Goal: Information Seeking & Learning: Find specific fact

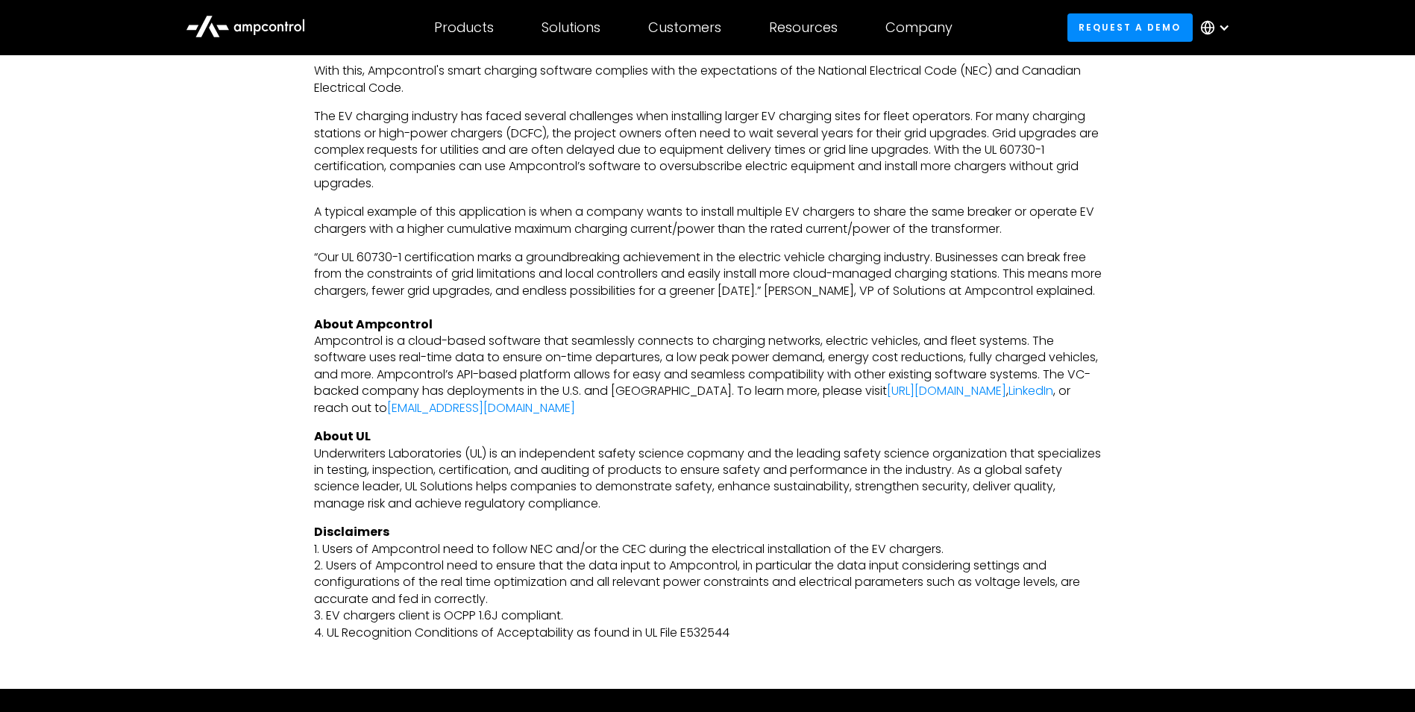
scroll to position [1044, 0]
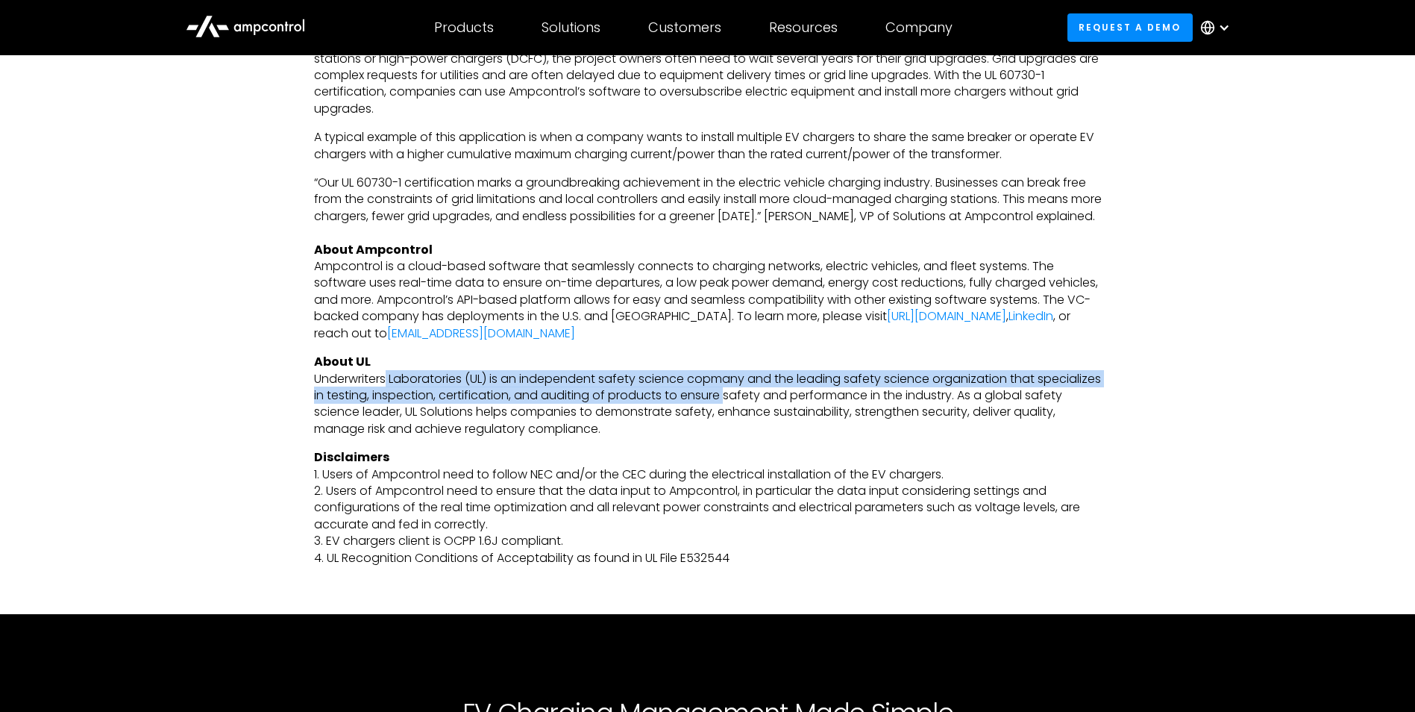
drag, startPoint x: 386, startPoint y: 394, endPoint x: 793, endPoint y: 406, distance: 407.5
click at [793, 406] on p "About UL ‍ Underwriters Laboratories (UL) is an independent safety science copm…" at bounding box center [708, 396] width 788 height 84
click at [794, 406] on p "About UL ‍ Underwriters Laboratories (UL) is an independent safety science copm…" at bounding box center [708, 396] width 788 height 84
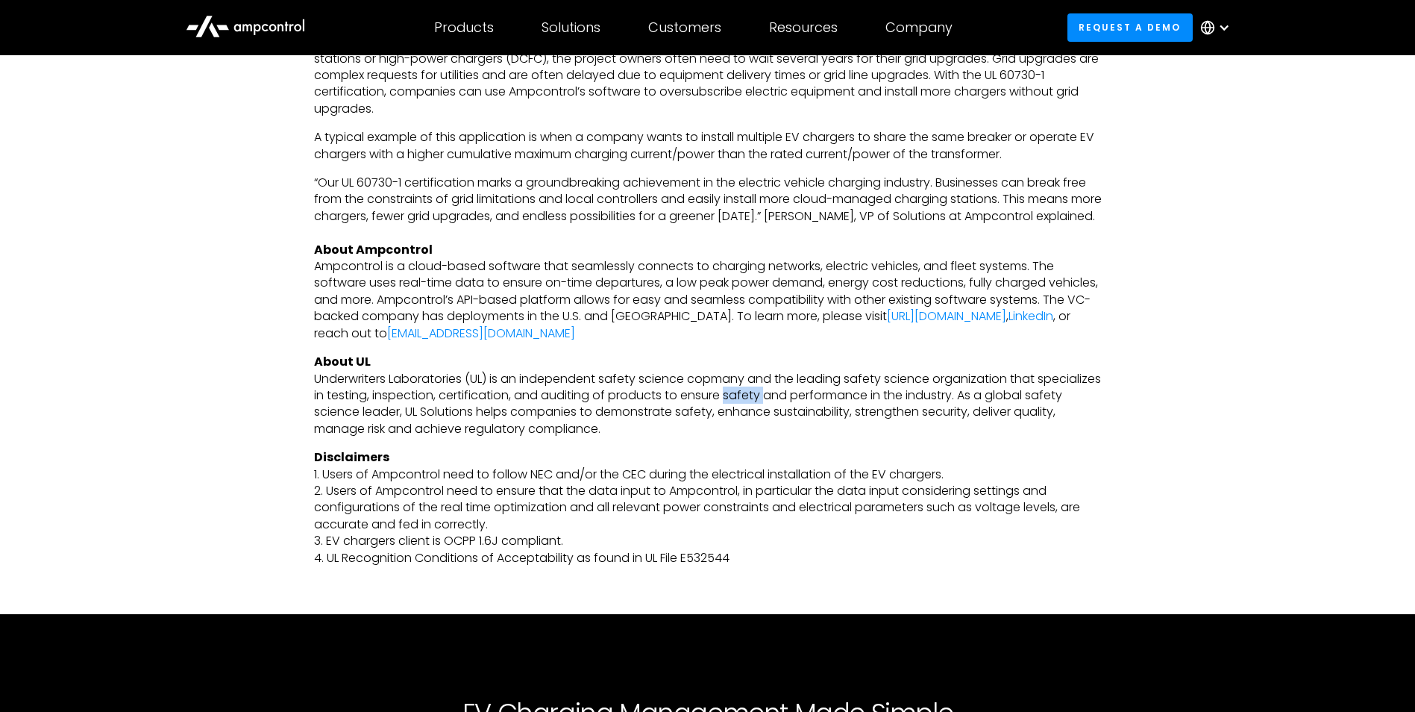
click at [794, 406] on p "About UL ‍ Underwriters Laboratories (UL) is an independent safety science copm…" at bounding box center [708, 396] width 788 height 84
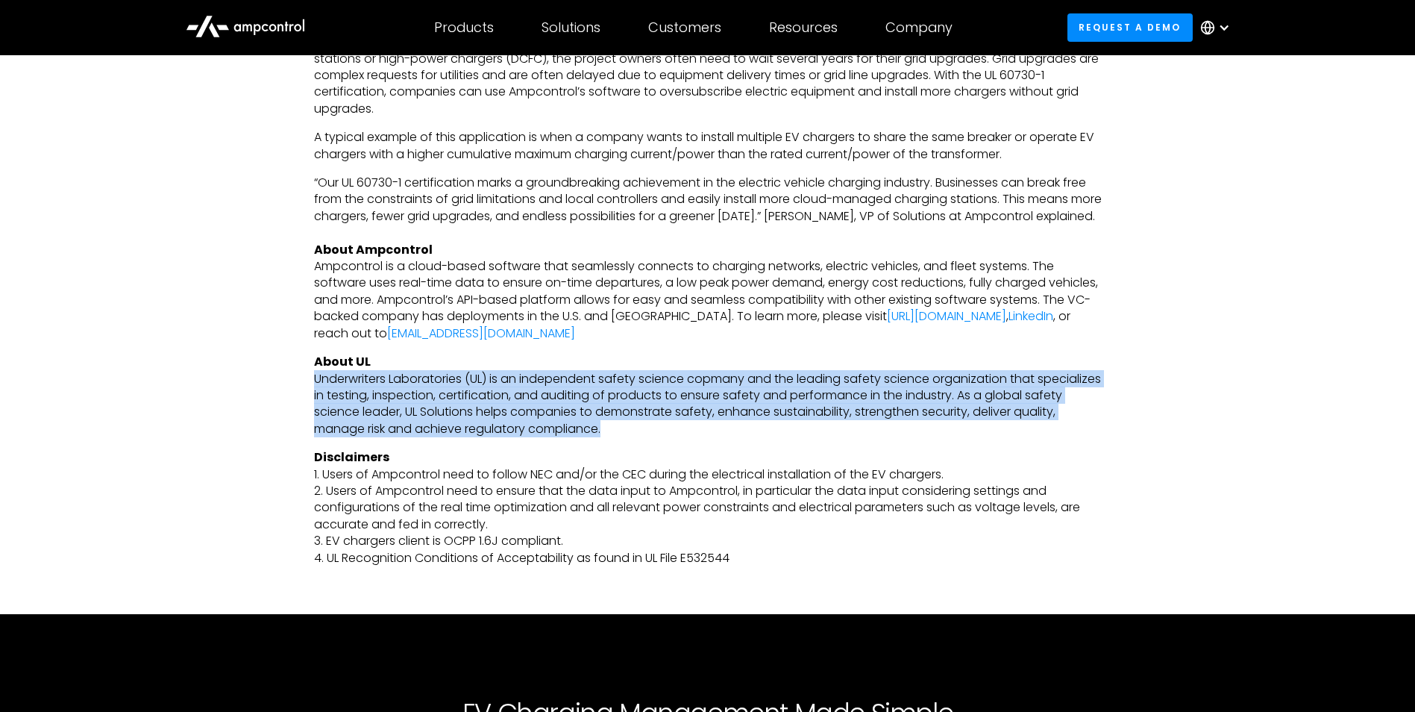
click at [794, 406] on p "About UL ‍ Underwriters Laboratories (UL) is an independent safety science copm…" at bounding box center [708, 396] width 788 height 84
drag, startPoint x: 794, startPoint y: 406, endPoint x: 809, endPoint y: 453, distance: 49.5
click at [809, 437] on p "About UL ‍ Underwriters Laboratories (UL) is an independent safety science copm…" at bounding box center [708, 396] width 788 height 84
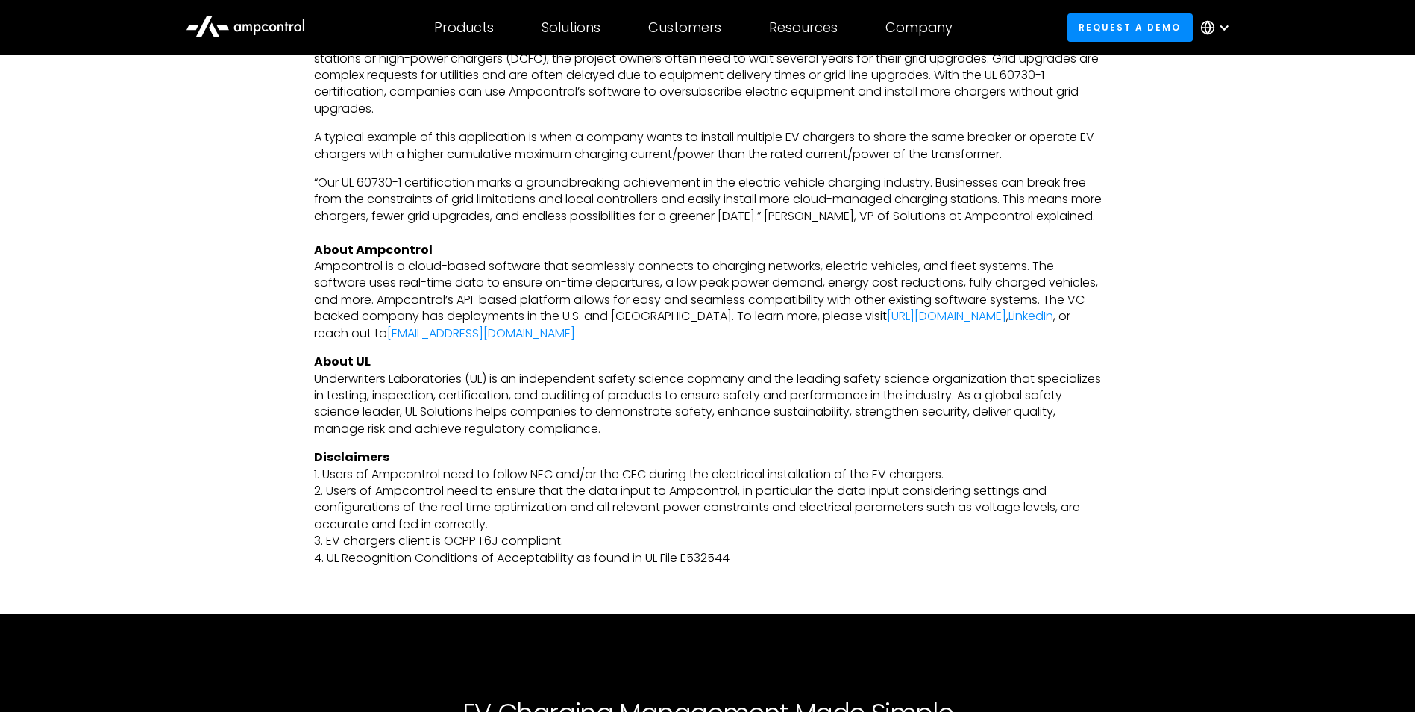
click at [818, 465] on div "[US_STATE][GEOGRAPHIC_DATA], [US_STATE], [DATE] — Ampcontrol is excited to anno…" at bounding box center [708, 230] width 788 height 674
drag, startPoint x: 817, startPoint y: 465, endPoint x: 725, endPoint y: 456, distance: 92.2
click at [725, 456] on div "[US_STATE][GEOGRAPHIC_DATA], [US_STATE], [DATE] — Ampcontrol is excited to anno…" at bounding box center [708, 230] width 788 height 674
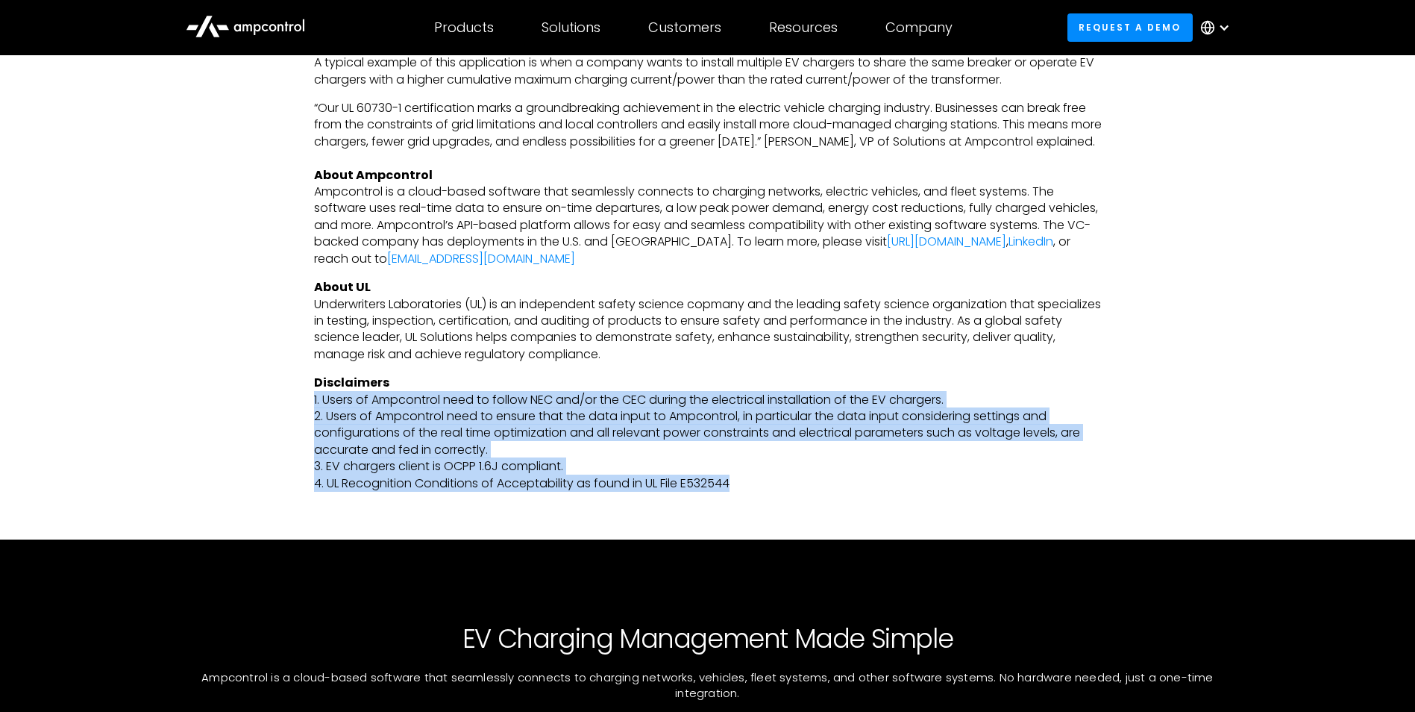
drag, startPoint x: 312, startPoint y: 414, endPoint x: 758, endPoint y: 498, distance: 454.0
click at [758, 498] on div "[US_STATE][GEOGRAPHIC_DATA], [US_STATE], [DATE] — Ampcontrol is excited to anno…" at bounding box center [707, 154] width 1415 height 769
copy p "1. Users of Ampcontrol need to follow NEC and/or the CEC during the electrical …"
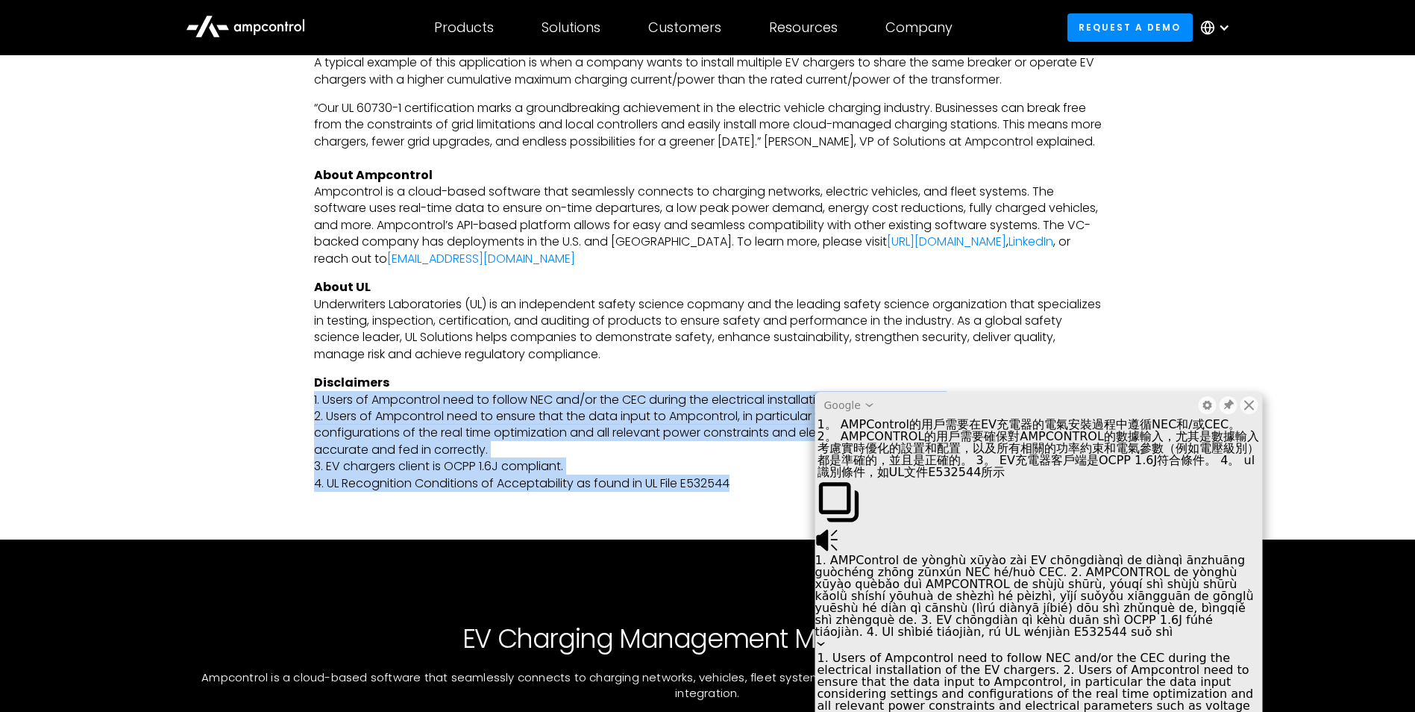
drag, startPoint x: 634, startPoint y: 439, endPoint x: 1047, endPoint y: 344, distance: 424.0
click at [1047, 392] on div "Google Hybrid Translate Baidu Translate Bing Translate Google Translate" at bounding box center [1039, 405] width 448 height 27
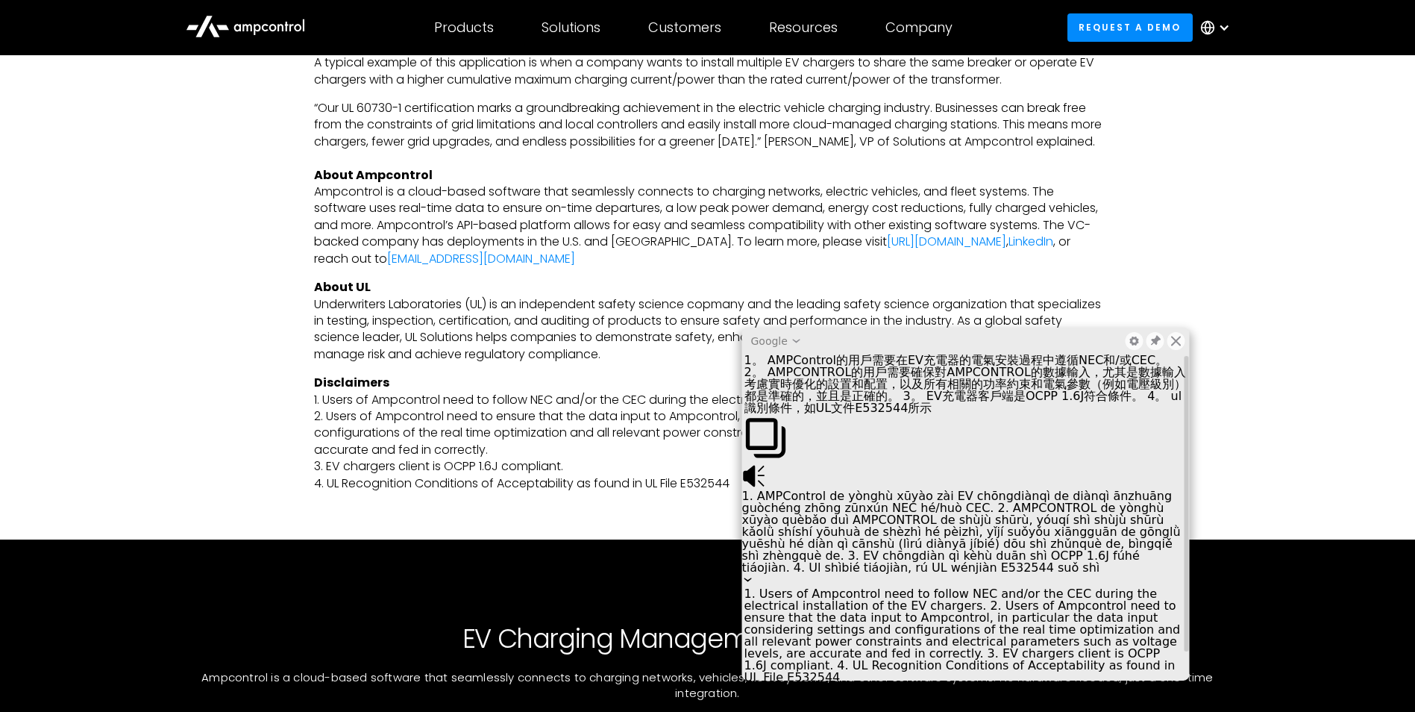
drag, startPoint x: 852, startPoint y: 377, endPoint x: 942, endPoint y: 389, distance: 90.4
click at [942, 389] on div "1。 AMPControl的用戶需要在EV充電器的電氣安裝過程中遵循NEC和/或CEC。 2。 AMPCONTROL的用戶需要確保對AMPCONTROL的數據…" at bounding box center [966, 384] width 448 height 60
click at [944, 400] on div "1。 AMPControl的用戶需要在EV充電器的電氣安裝過程中遵循NEC和/或CEC。 2。 AMPCONTROL的用戶需要確保對AMPCONTROL的數據…" at bounding box center [966, 384] width 448 height 60
click at [944, 401] on div "1。 AMPControl的用戶需要在EV充電器的電氣安裝過程中遵循NEC和/或CEC。 2。 AMPCONTROL的用戶需要確保對AMPCONTROL的數據…" at bounding box center [966, 384] width 448 height 60
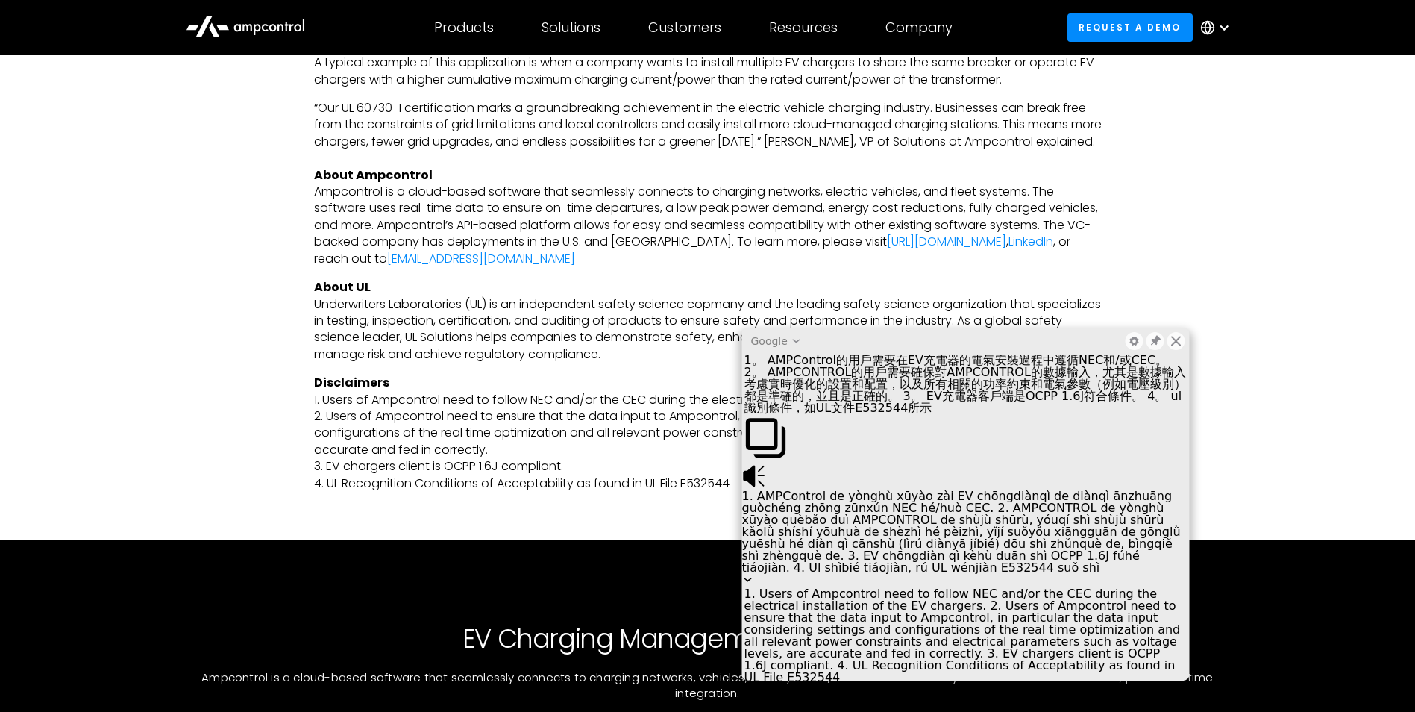
click at [944, 401] on div "1。 AMPControl的用戶需要在EV充電器的電氣安裝過程中遵循NEC和/或CEC。 2。 AMPCONTROL的用戶需要確保對AMPCONTROL的數據…" at bounding box center [966, 384] width 448 height 60
drag, startPoint x: 944, startPoint y: 401, endPoint x: 942, endPoint y: 433, distance: 31.4
click at [942, 414] on div "1。 AMPControl的用戶需要在EV充電器的電氣安裝過程中遵循NEC和/或CEC。 2。 AMPCONTROL的用戶需要確保對AMPCONTROL的數據…" at bounding box center [966, 384] width 448 height 60
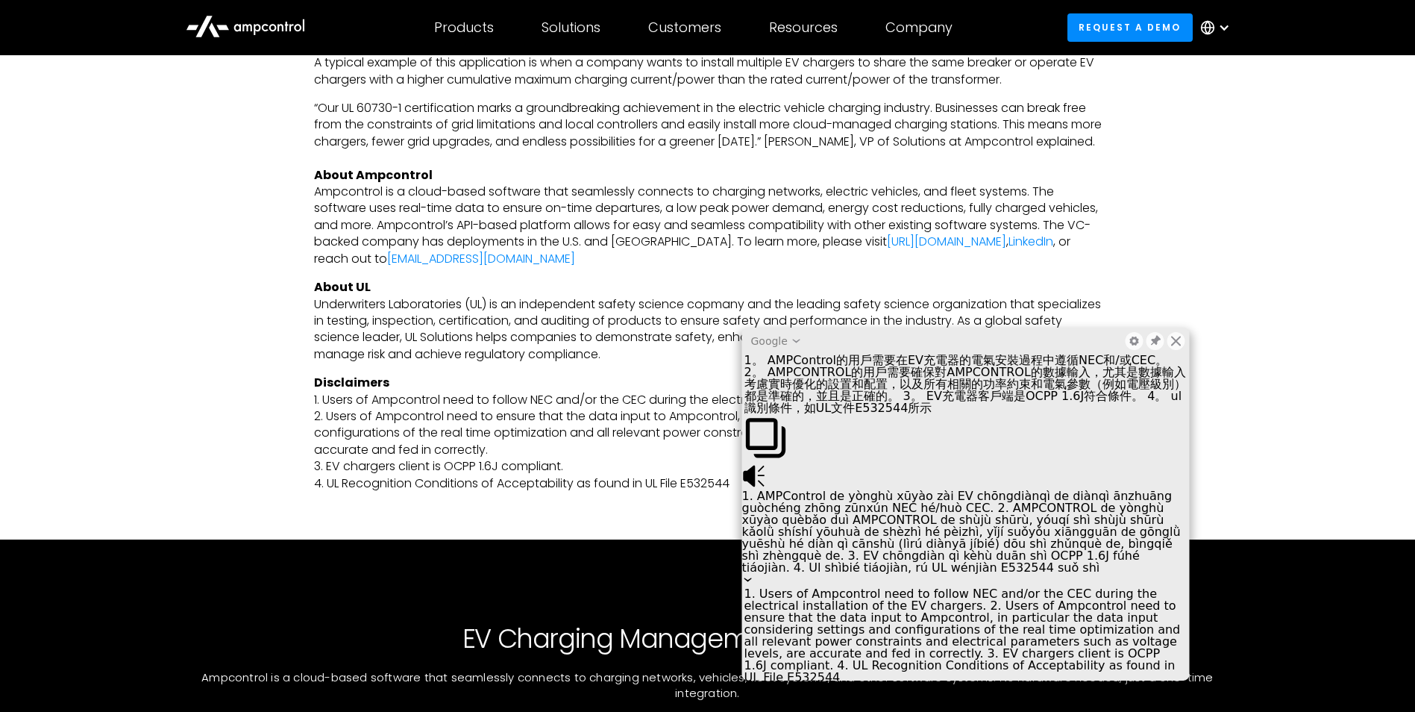
click at [942, 414] on div "1。 AMPControl的用戶需要在EV充電器的電氣安裝過程中遵循NEC和/或CEC。 2。 AMPCONTROL的用戶需要確保對AMPCONTROL的數據…" at bounding box center [966, 384] width 448 height 60
drag, startPoint x: 942, startPoint y: 443, endPoint x: 941, endPoint y: 457, distance: 13.4
click at [941, 414] on div "1。 AMPControl的用戶需要在EV充電器的電氣安裝過程中遵循NEC和/或CEC。 2。 AMPCONTROL的用戶需要確保對AMPCONTROL的數據…" at bounding box center [966, 384] width 448 height 60
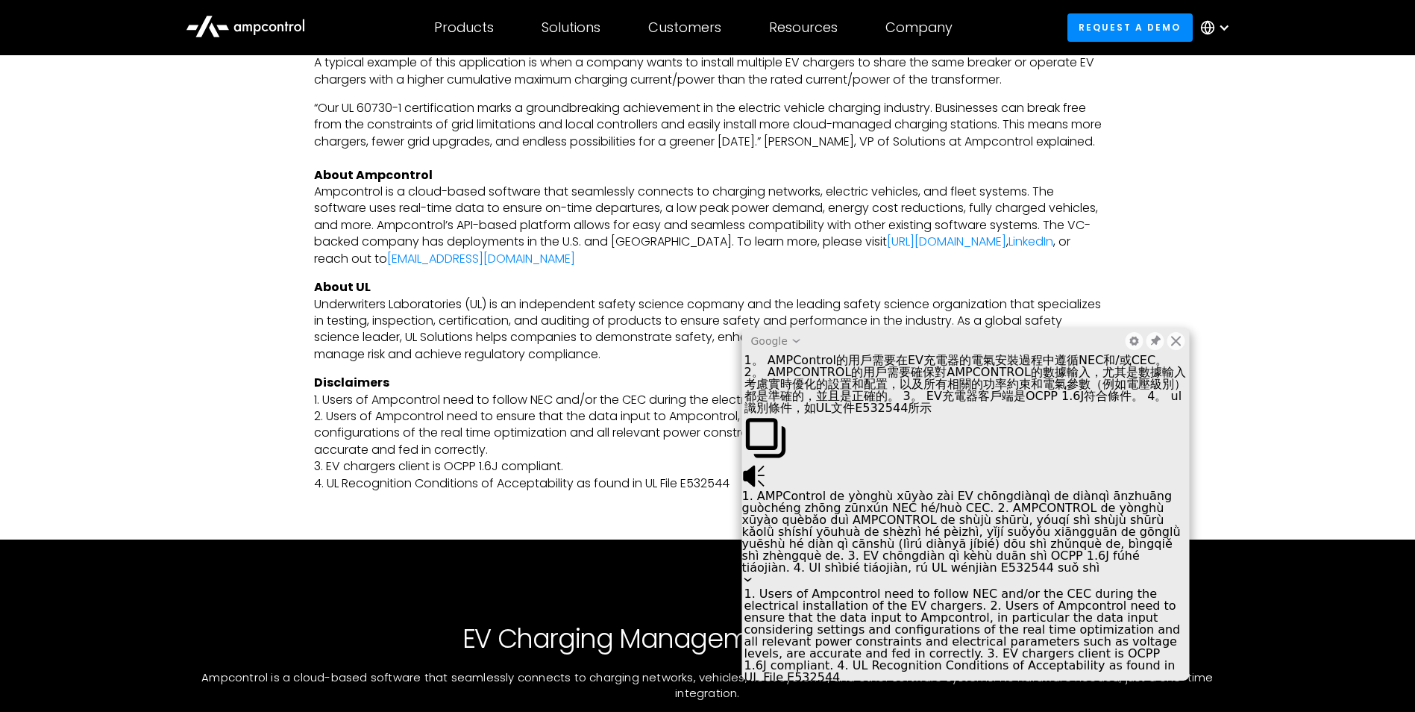
drag, startPoint x: 941, startPoint y: 457, endPoint x: 1059, endPoint y: 451, distance: 118.7
click at [1059, 414] on div "1。 AMPControl的用戶需要在EV充電器的電氣安裝過程中遵循NEC和/或CEC。 2。 AMPCONTROL的用戶需要確保對AMPCONTROL的數據…" at bounding box center [966, 384] width 448 height 60
click at [1171, 343] on icon at bounding box center [1177, 341] width 12 height 12
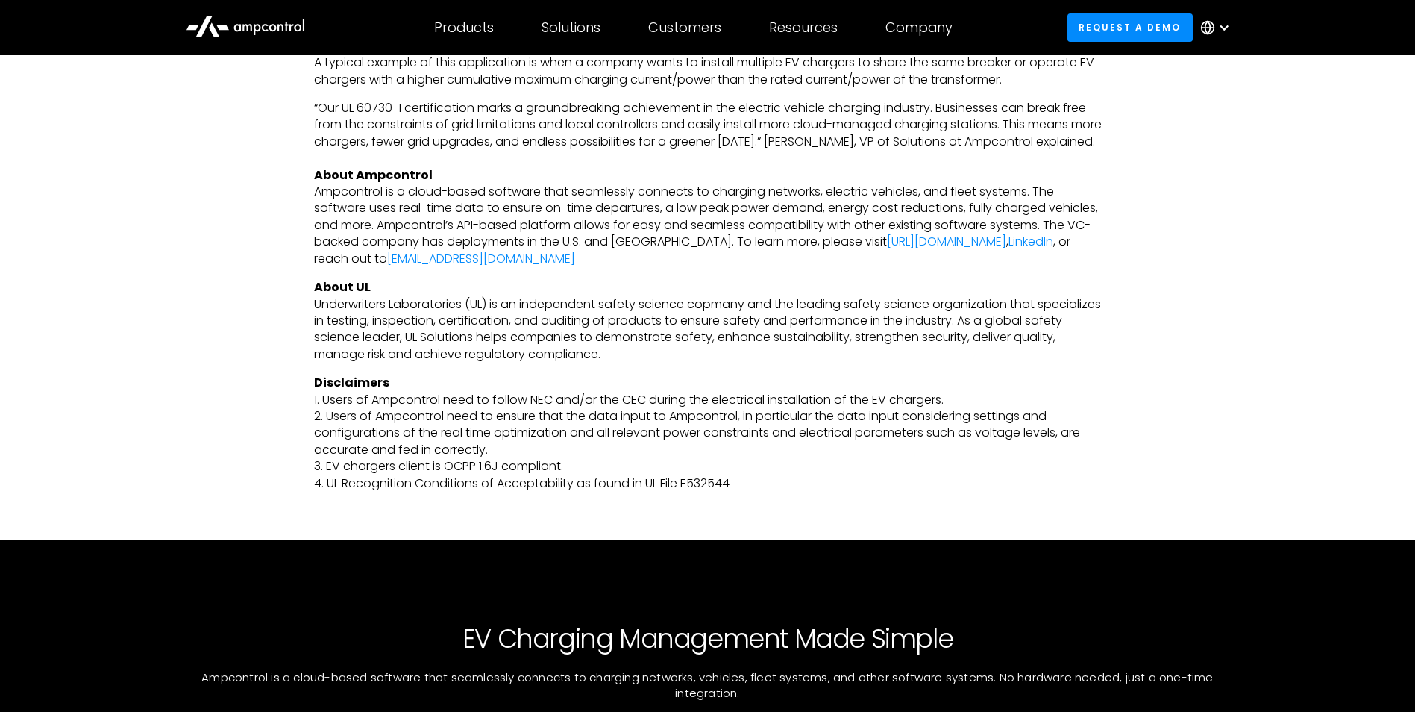
click at [703, 492] on p "Disclaimers 1. Users of Ampcontrol need to follow NEC and/or the CEC during the…" at bounding box center [708, 433] width 788 height 117
copy p "E532544"
click at [926, 492] on p "Disclaimers 1. Users of Ampcontrol need to follow NEC and/or the CEC during the…" at bounding box center [708, 433] width 788 height 117
